Goal: Transaction & Acquisition: Purchase product/service

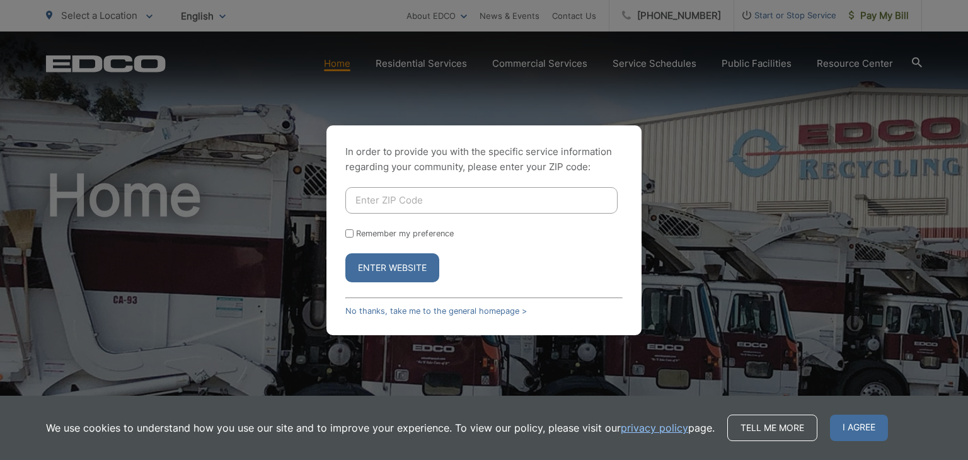
click at [368, 200] on input "Enter ZIP Code" at bounding box center [481, 200] width 272 height 26
type input "92025"
click at [373, 271] on button "Enter Website" at bounding box center [392, 267] width 94 height 29
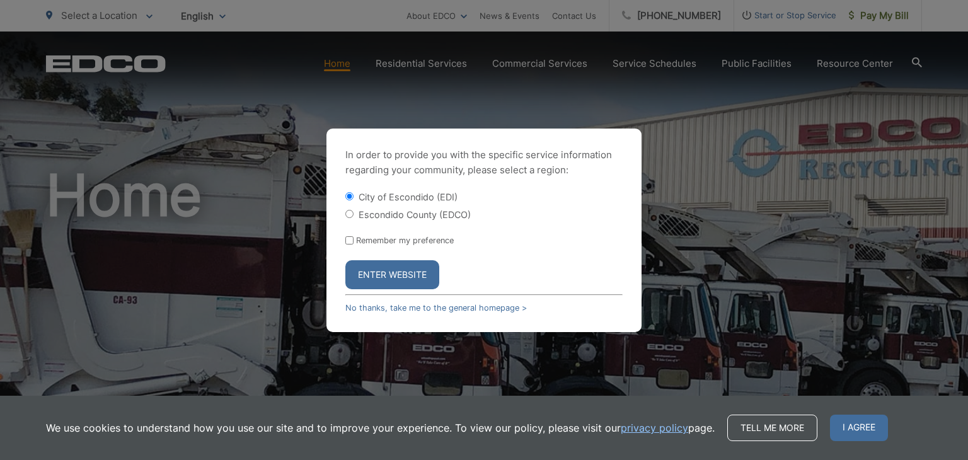
click at [349, 217] on input "Escondido County (EDCO)" at bounding box center [349, 214] width 8 height 8
radio input "true"
click at [350, 242] on input "Remember my preference" at bounding box center [349, 240] width 8 height 8
checkbox input "true"
click at [396, 274] on button "Enter Website" at bounding box center [392, 274] width 94 height 29
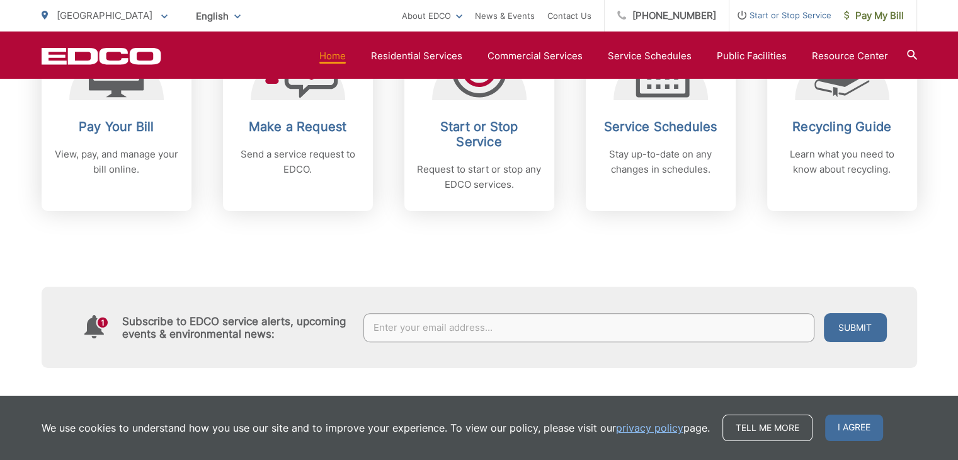
scroll to position [630, 0]
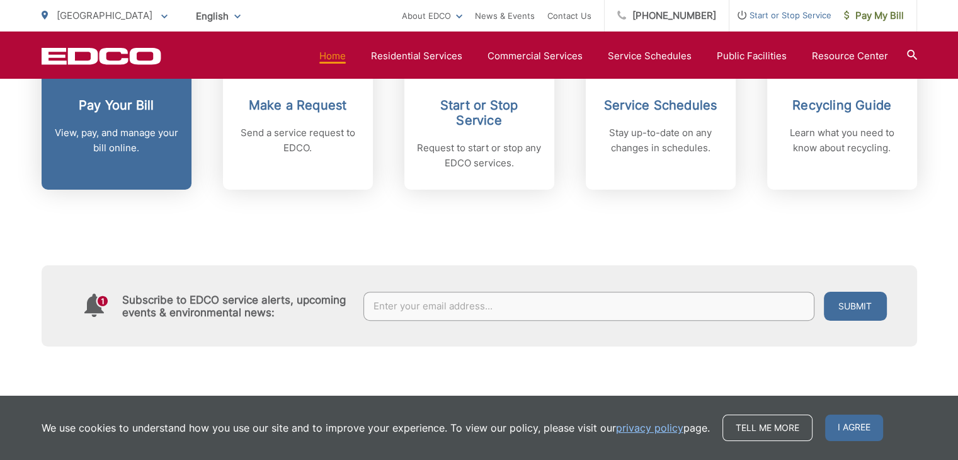
click at [101, 98] on h2 "Pay Your Bill" at bounding box center [116, 105] width 125 height 15
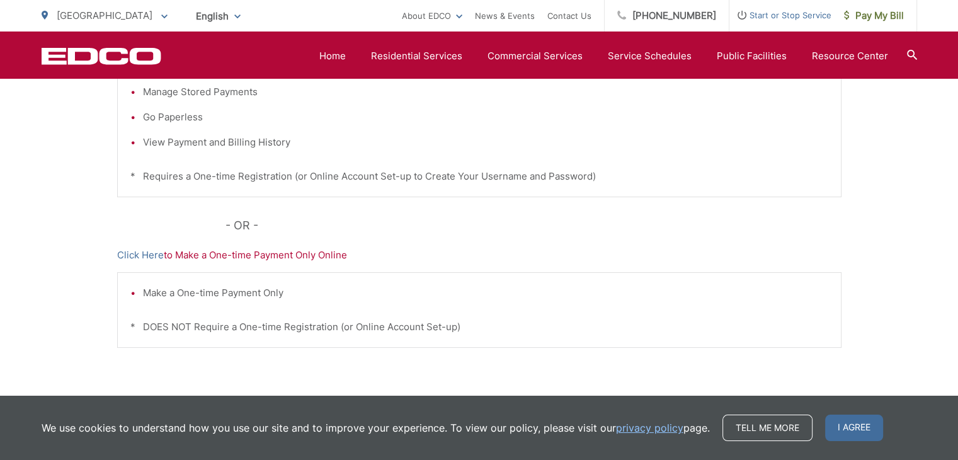
scroll to position [378, 0]
click at [136, 250] on link "Click Here" at bounding box center [140, 252] width 47 height 15
click at [151, 255] on link "Click Here" at bounding box center [140, 252] width 47 height 15
